Goal: Information Seeking & Learning: Learn about a topic

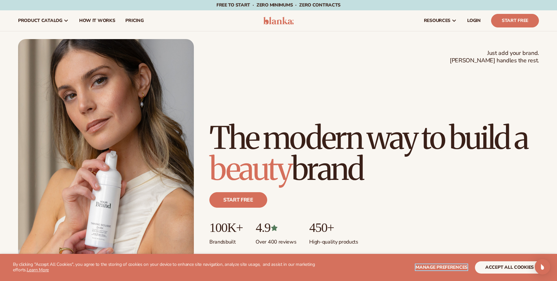
click at [438, 265] on span "Manage preferences" at bounding box center [441, 267] width 52 height 6
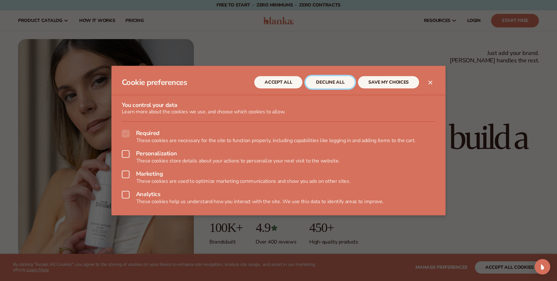
click at [339, 87] on button "DECLINE ALL" at bounding box center [330, 82] width 49 height 12
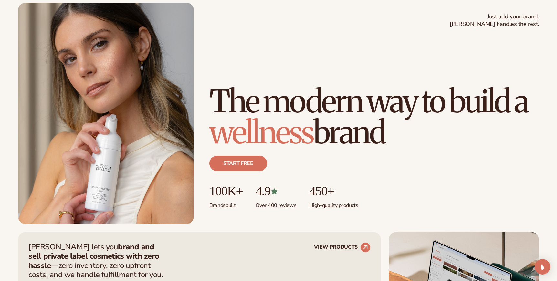
scroll to position [60, 0]
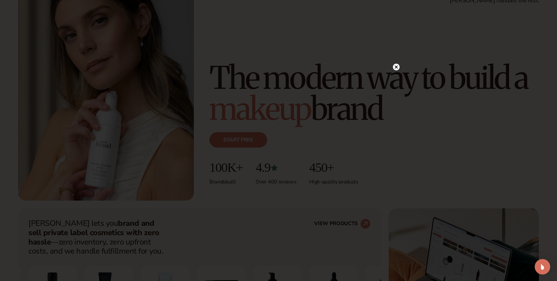
click at [397, 65] on icon at bounding box center [396, 67] width 7 height 7
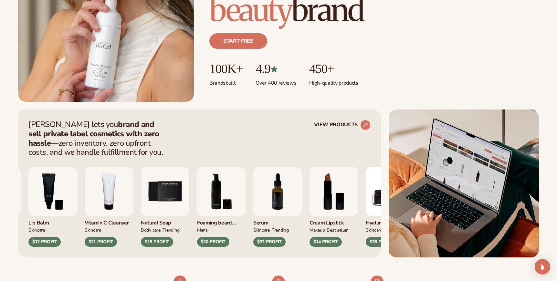
scroll to position [180, 0]
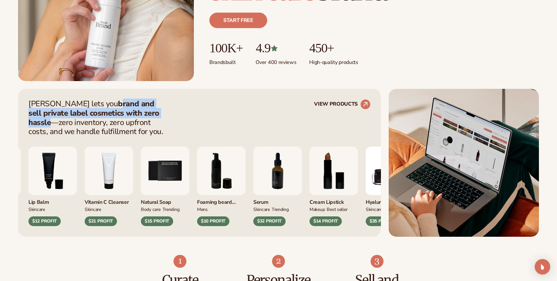
drag, startPoint x: 84, startPoint y: 104, endPoint x: 140, endPoint y: 111, distance: 56.6
click at [141, 111] on strong "brand and sell private label cosmetics with zero hassle" at bounding box center [93, 112] width 131 height 29
click at [140, 111] on strong "brand and sell private label cosmetics with zero hassle" at bounding box center [93, 112] width 131 height 29
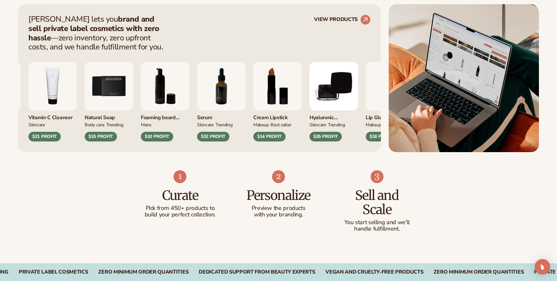
scroll to position [317, 0]
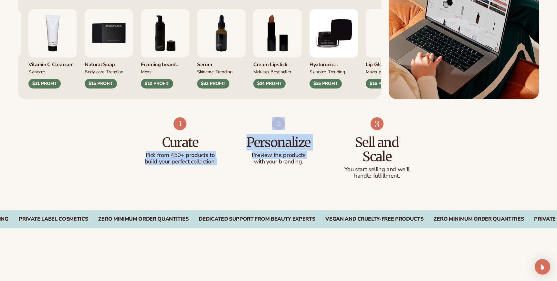
drag, startPoint x: 145, startPoint y: 157, endPoint x: 237, endPoint y: 162, distance: 91.9
click at [237, 162] on ul "Curate Pick from 450+ products to build your perfect collection. Personalize Pr…" at bounding box center [278, 148] width 269 height 62
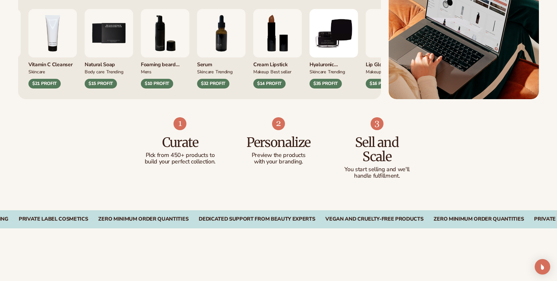
click at [264, 154] on p "Preview the products" at bounding box center [278, 155] width 73 height 6
drag, startPoint x: 249, startPoint y: 154, endPoint x: 316, endPoint y: 157, distance: 66.6
click at [316, 157] on ul "Curate Pick from 450+ products to build your perfect collection. Personalize Pr…" at bounding box center [278, 148] width 269 height 62
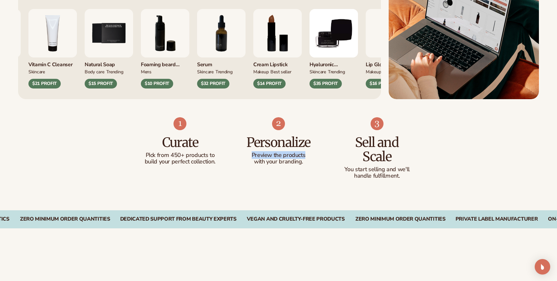
click at [316, 157] on ul "Curate Pick from 450+ products to build your perfect collection. Personalize Pr…" at bounding box center [278, 148] width 269 height 62
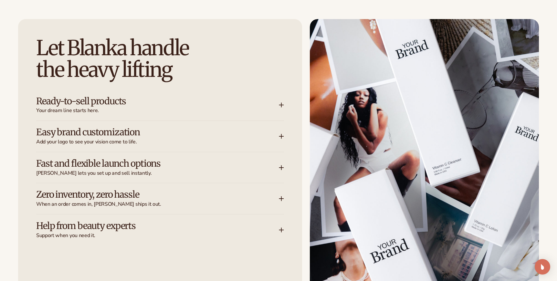
scroll to position [835, 0]
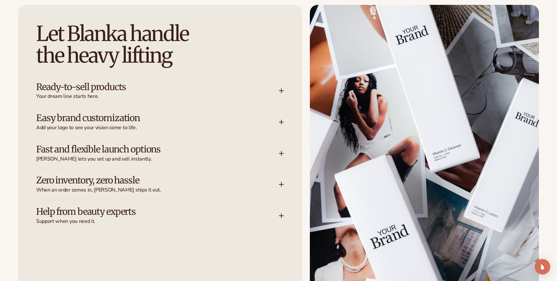
click at [275, 92] on div "Ready-to-sell products Your dream line starts here." at bounding box center [157, 91] width 243 height 18
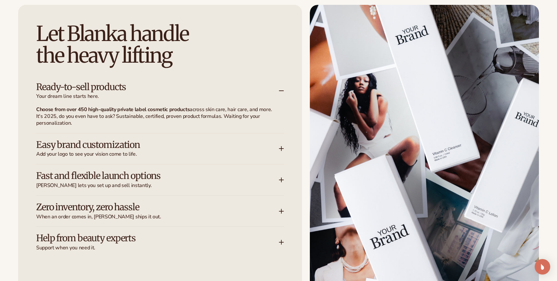
click at [275, 92] on div "Ready-to-sell products Your dream line starts here." at bounding box center [157, 91] width 243 height 18
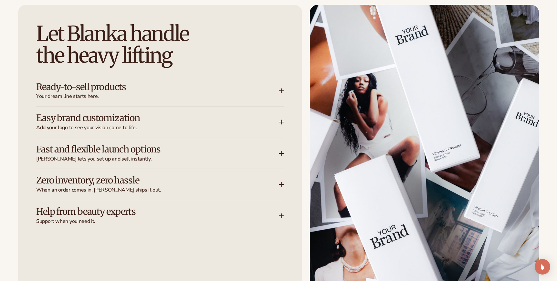
click at [268, 111] on div "Easy brand customization Add your logo to see your vision come to life." at bounding box center [160, 122] width 248 height 31
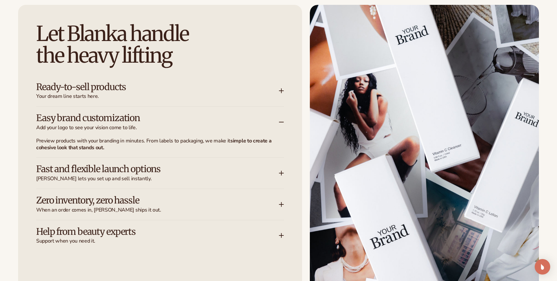
click at [268, 111] on div "Easy brand customization Add your logo to see your vision come to life." at bounding box center [160, 122] width 248 height 31
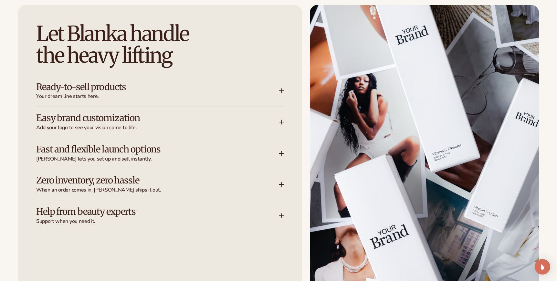
click at [252, 140] on div "Fast and flexible launch options Blanka lets you set up and sell instantly." at bounding box center [160, 153] width 248 height 31
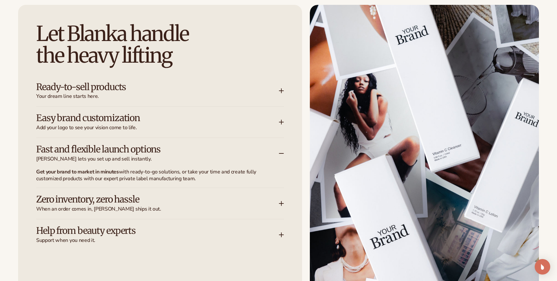
click at [252, 140] on div "Fast and flexible launch options Blanka lets you set up and sell instantly." at bounding box center [160, 153] width 248 height 31
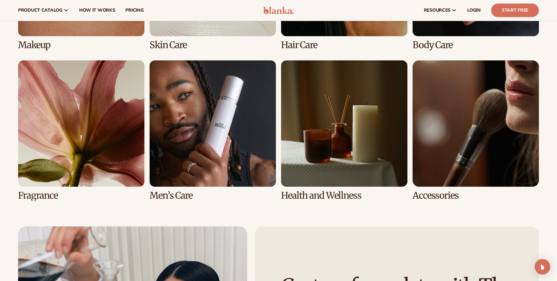
scroll to position [1367, 0]
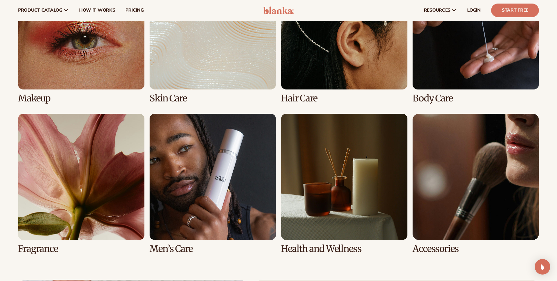
click at [445, 173] on link "8 / 8" at bounding box center [475, 184] width 126 height 140
click at [307, 49] on link "3 / 8" at bounding box center [344, 33] width 126 height 140
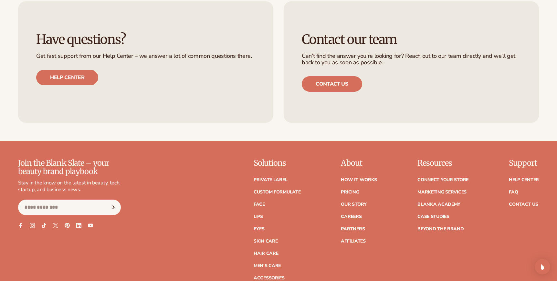
scroll to position [1126, 0]
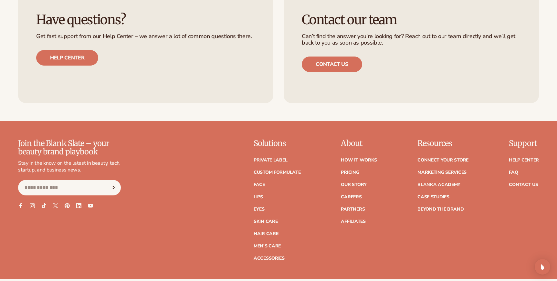
click at [352, 172] on link "Pricing" at bounding box center [350, 172] width 18 height 5
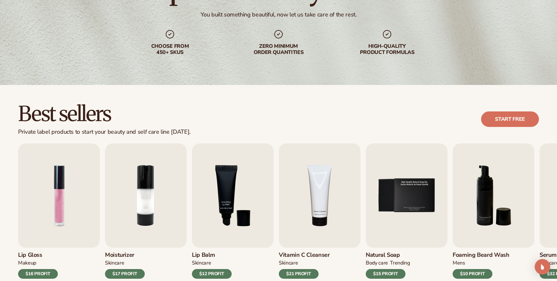
scroll to position [126, 0]
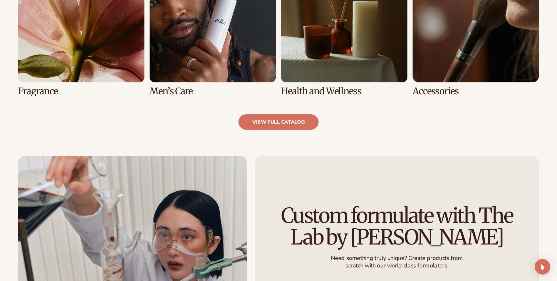
click at [460, 20] on link "8 / 8" at bounding box center [475, 26] width 126 height 140
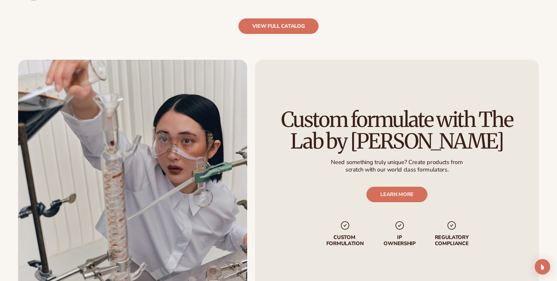
scroll to position [788, 0]
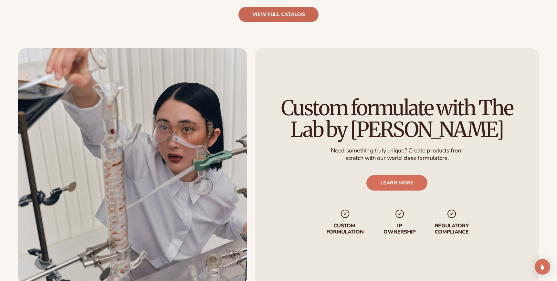
click at [304, 18] on link "view full catalog" at bounding box center [278, 15] width 80 height 16
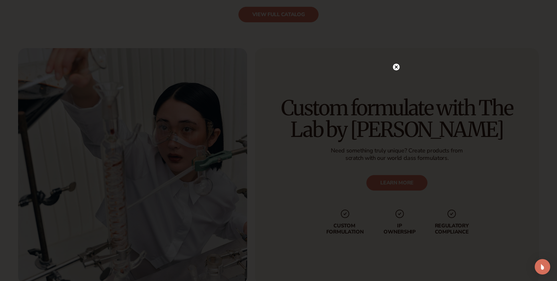
click at [396, 65] on circle at bounding box center [396, 67] width 7 height 7
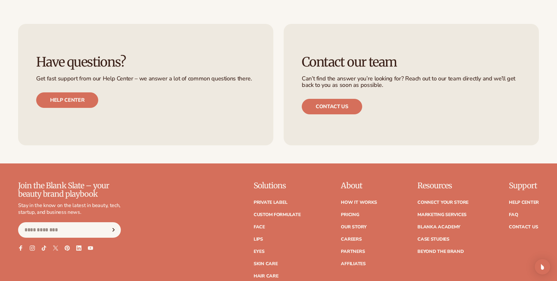
scroll to position [1151, 0]
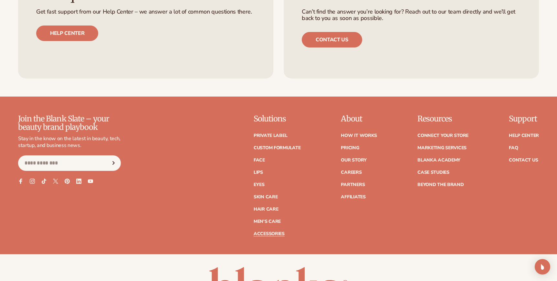
click at [273, 234] on link "Accessories" at bounding box center [269, 234] width 31 height 5
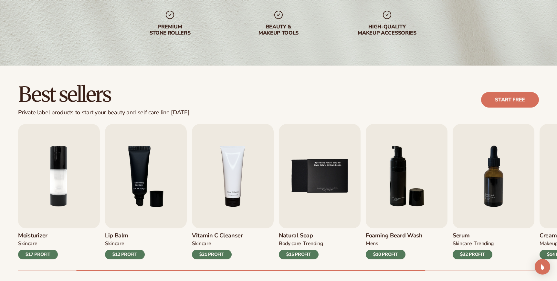
scroll to position [168, 0]
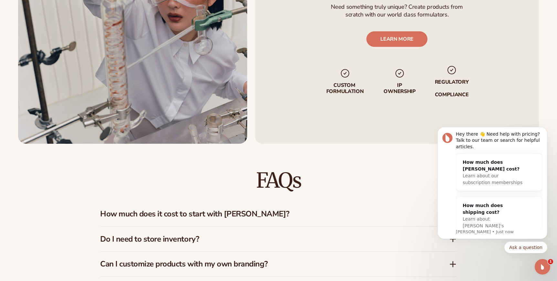
scroll to position [861, 0]
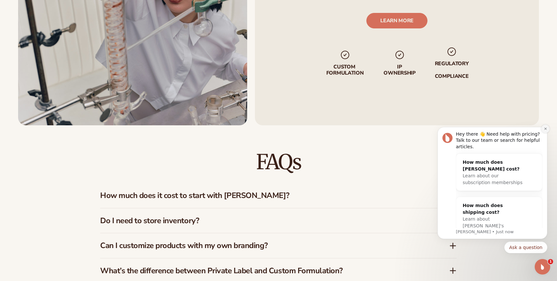
click at [546, 130] on icon "Dismiss notification" at bounding box center [546, 129] width 4 height 4
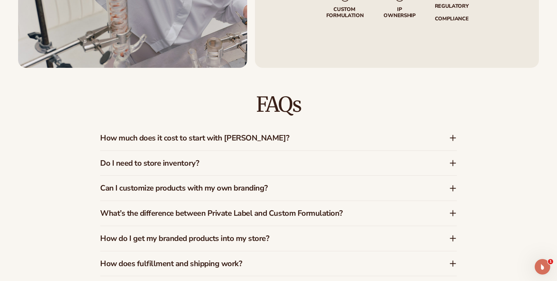
scroll to position [967, 0]
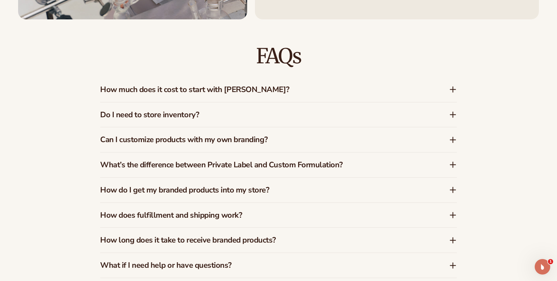
click at [282, 94] on div "How much does it cost to start with [PERSON_NAME]?" at bounding box center [278, 89] width 357 height 25
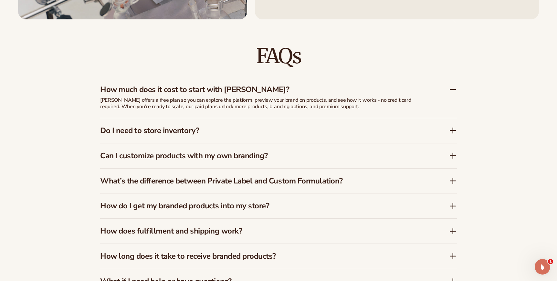
click at [282, 94] on h3 "How much does it cost to start with [PERSON_NAME]?" at bounding box center [264, 89] width 329 height 9
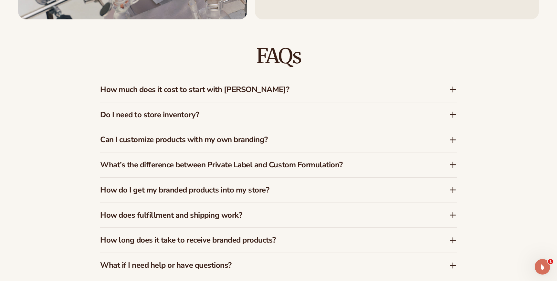
click at [252, 172] on div "What’s the difference between Private Label and Custom Formulation?" at bounding box center [278, 164] width 357 height 25
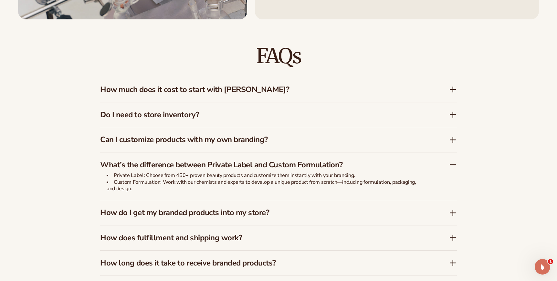
click at [192, 141] on h3 "Can I customize products with my own branding?" at bounding box center [264, 139] width 329 height 9
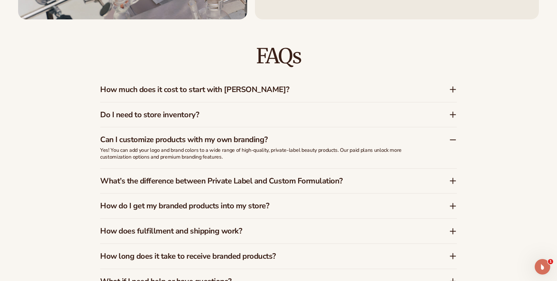
click at [182, 199] on div "How do I get my branded products into my store?" at bounding box center [278, 205] width 357 height 25
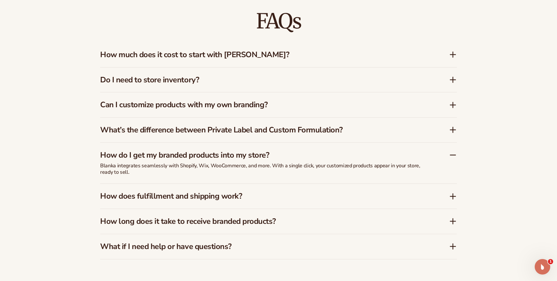
scroll to position [1006, 0]
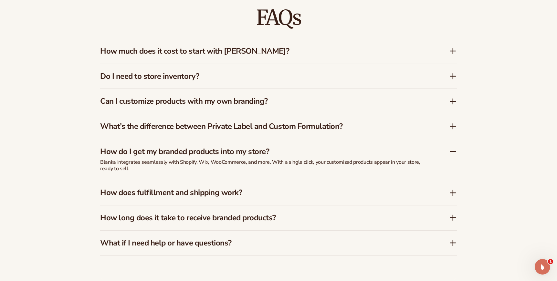
click at [181, 193] on h3 "How does fulfillment and shipping work?" at bounding box center [264, 192] width 329 height 9
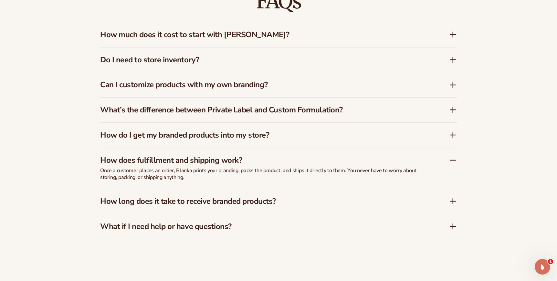
scroll to position [1025, 0]
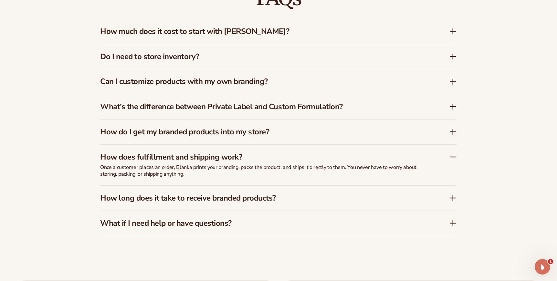
click at [181, 194] on h3 "How long does it take to receive branded products?" at bounding box center [264, 197] width 329 height 9
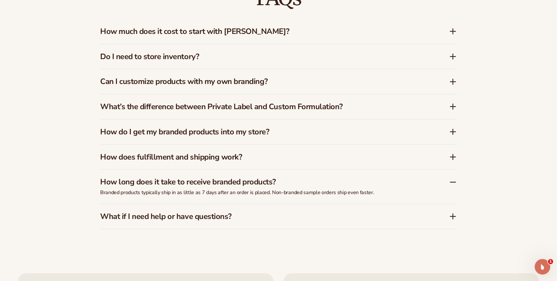
click at [201, 216] on h3 "What if I need help or have questions?" at bounding box center [264, 216] width 329 height 9
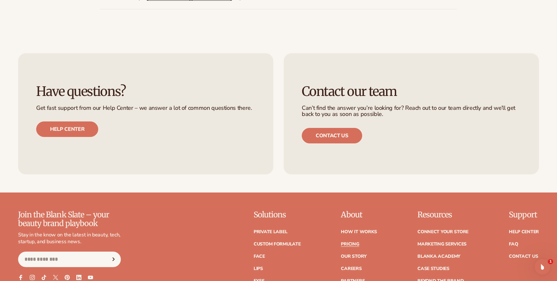
scroll to position [1348, 0]
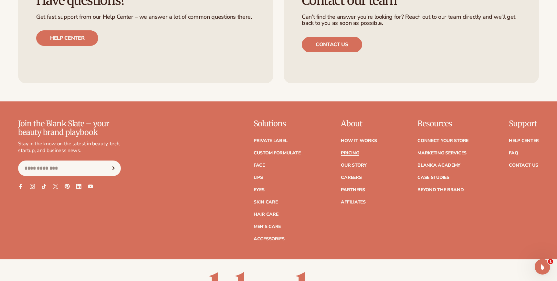
click at [315, 223] on div "Join the Blank Slate – your beauty brand playbook Stay in the know on the lates…" at bounding box center [278, 179] width 521 height 121
click at [288, 151] on link "Custom formulate" at bounding box center [277, 153] width 47 height 5
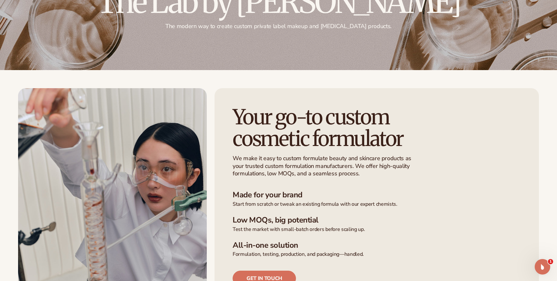
scroll to position [92, 0]
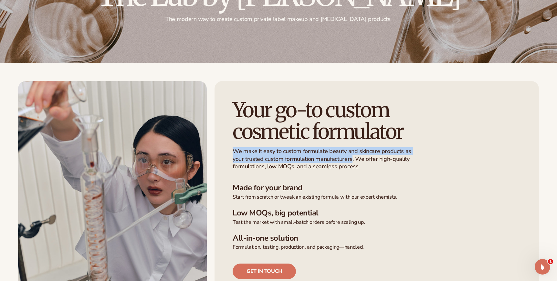
drag, startPoint x: 234, startPoint y: 151, endPoint x: 350, endPoint y: 159, distance: 116.5
click at [350, 159] on p "We make it easy to custom formulate beauty and skincare products as your truste…" at bounding box center [324, 159] width 182 height 23
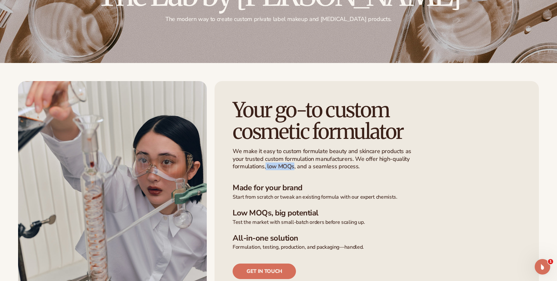
drag, startPoint x: 266, startPoint y: 167, endPoint x: 293, endPoint y: 166, distance: 27.5
click at [294, 167] on p "We make it easy to custom formulate beauty and skincare products as your truste…" at bounding box center [324, 159] width 182 height 23
click at [298, 174] on div "Your go-to custom cosmetic formulator We make it easy to custom formulate beaut…" at bounding box center [376, 199] width 324 height 236
drag, startPoint x: 231, startPoint y: 195, endPoint x: 384, endPoint y: 196, distance: 152.8
click at [384, 197] on div "Your go-to custom cosmetic formulator We make it easy to custom formulate beaut…" at bounding box center [376, 199] width 324 height 236
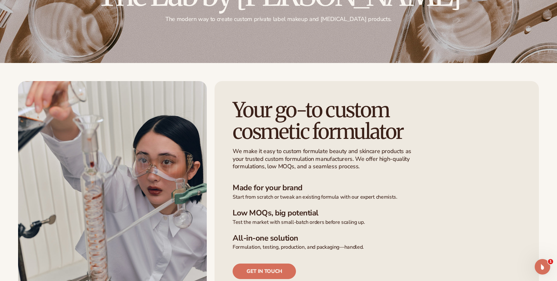
click at [274, 222] on p "Test the market with small-batch orders before scaling up." at bounding box center [377, 222] width 288 height 7
drag, startPoint x: 232, startPoint y: 222, endPoint x: 364, endPoint y: 222, distance: 132.4
click at [364, 222] on div "Your go-to custom cosmetic formulator We make it easy to custom formulate beaut…" at bounding box center [376, 199] width 324 height 236
click at [364, 222] on p "Test the market with small-batch orders before scaling up." at bounding box center [377, 222] width 288 height 7
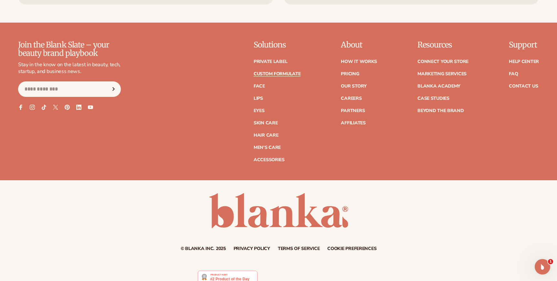
scroll to position [985, 0]
